Goal: Transaction & Acquisition: Purchase product/service

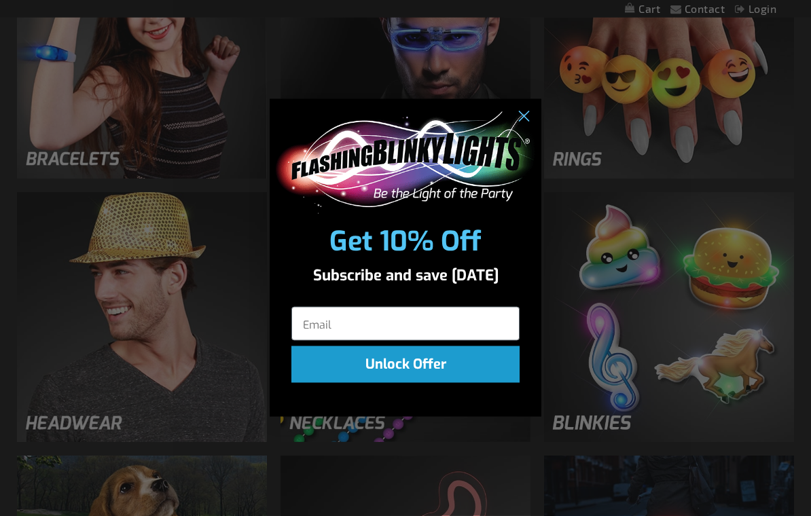
scroll to position [1249, 0]
click at [527, 126] on circle "Close dialog" at bounding box center [523, 116] width 22 height 22
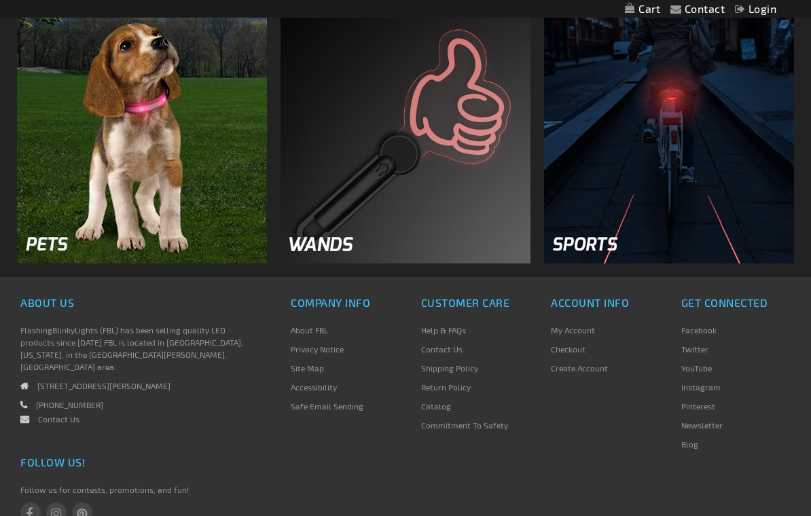
scroll to position [1692, 0]
click at [469, 177] on img at bounding box center [405, 138] width 250 height 250
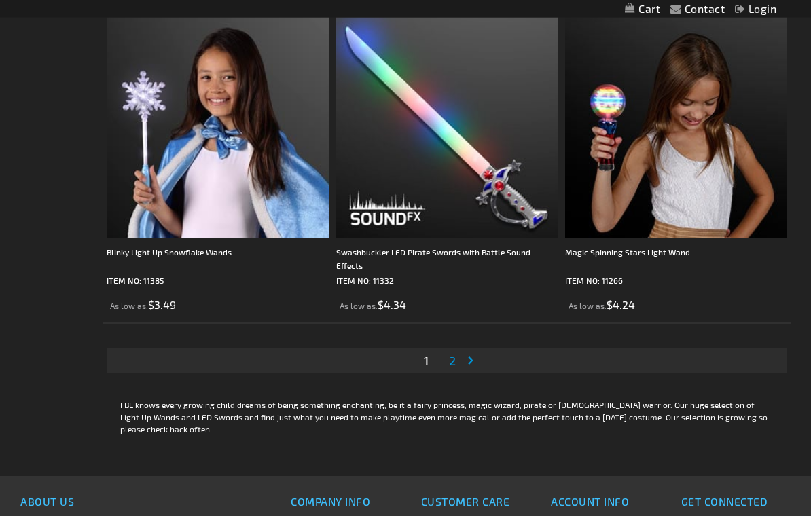
scroll to position [6223, 0]
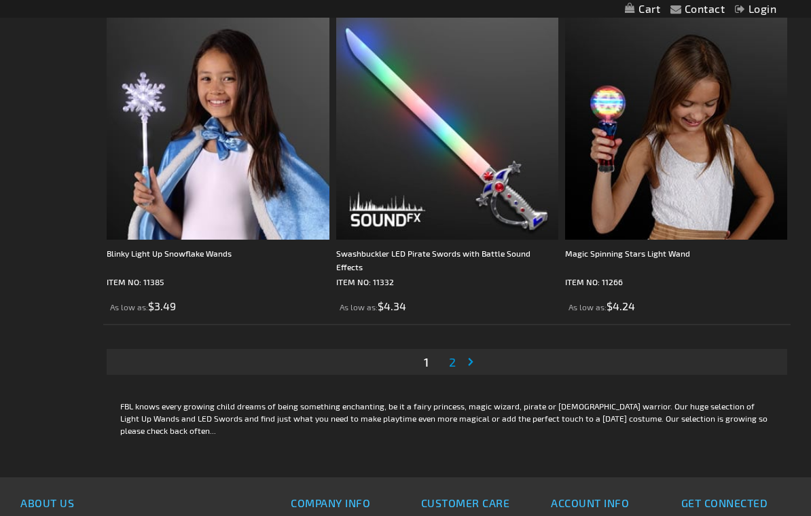
click at [453, 370] on link "Page 2" at bounding box center [452, 362] width 12 height 20
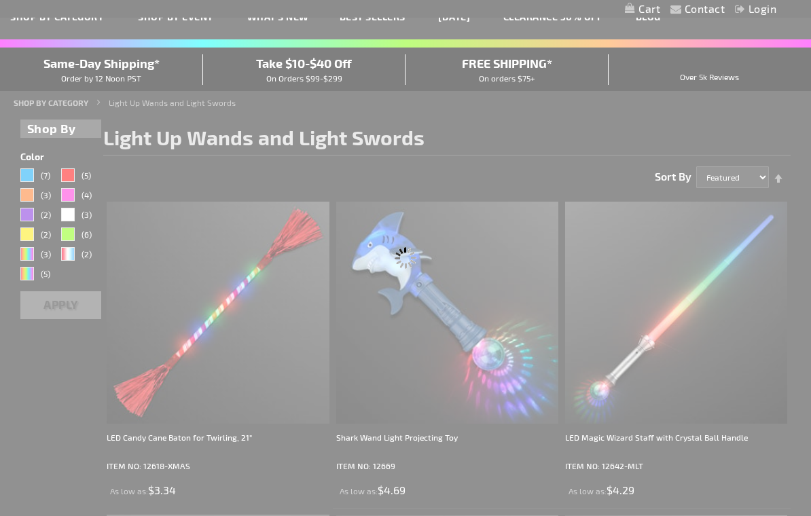
scroll to position [0, 0]
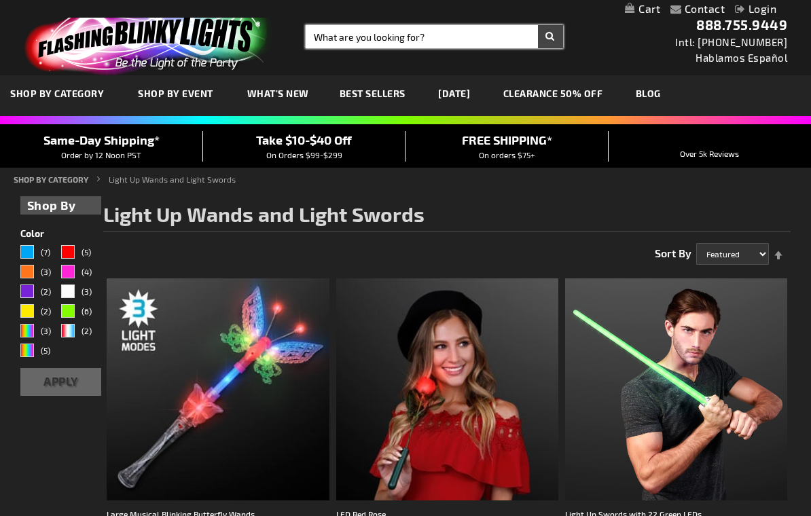
click at [428, 41] on input "Search" at bounding box center [434, 36] width 257 height 23
type input "Sparkle lights hand held"
click at [550, 37] on button "Search" at bounding box center [550, 36] width 25 height 23
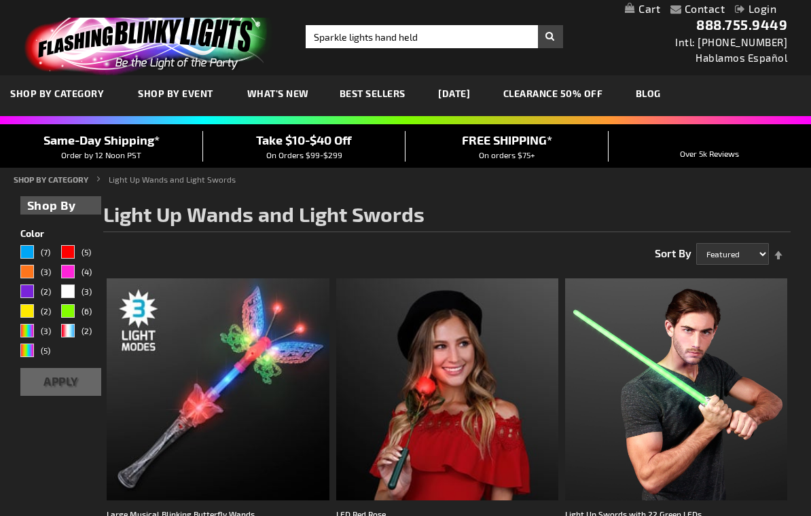
click at [547, 43] on button "Search" at bounding box center [550, 36] width 25 height 23
click at [66, 290] on div "White" at bounding box center [68, 291] width 14 height 14
click at [72, 295] on div "White" at bounding box center [68, 291] width 14 height 14
click at [65, 293] on div "White" at bounding box center [68, 291] width 14 height 14
click at [72, 292] on div "White" at bounding box center [68, 291] width 14 height 14
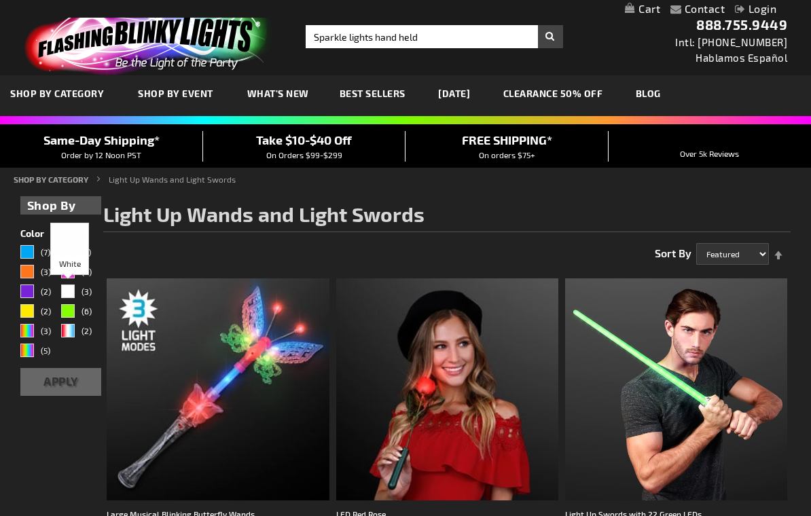
click at [67, 386] on button "Apply" at bounding box center [60, 382] width 81 height 28
click at [73, 291] on div "White" at bounding box center [68, 291] width 14 height 14
